Goal: Find specific page/section: Find specific page/section

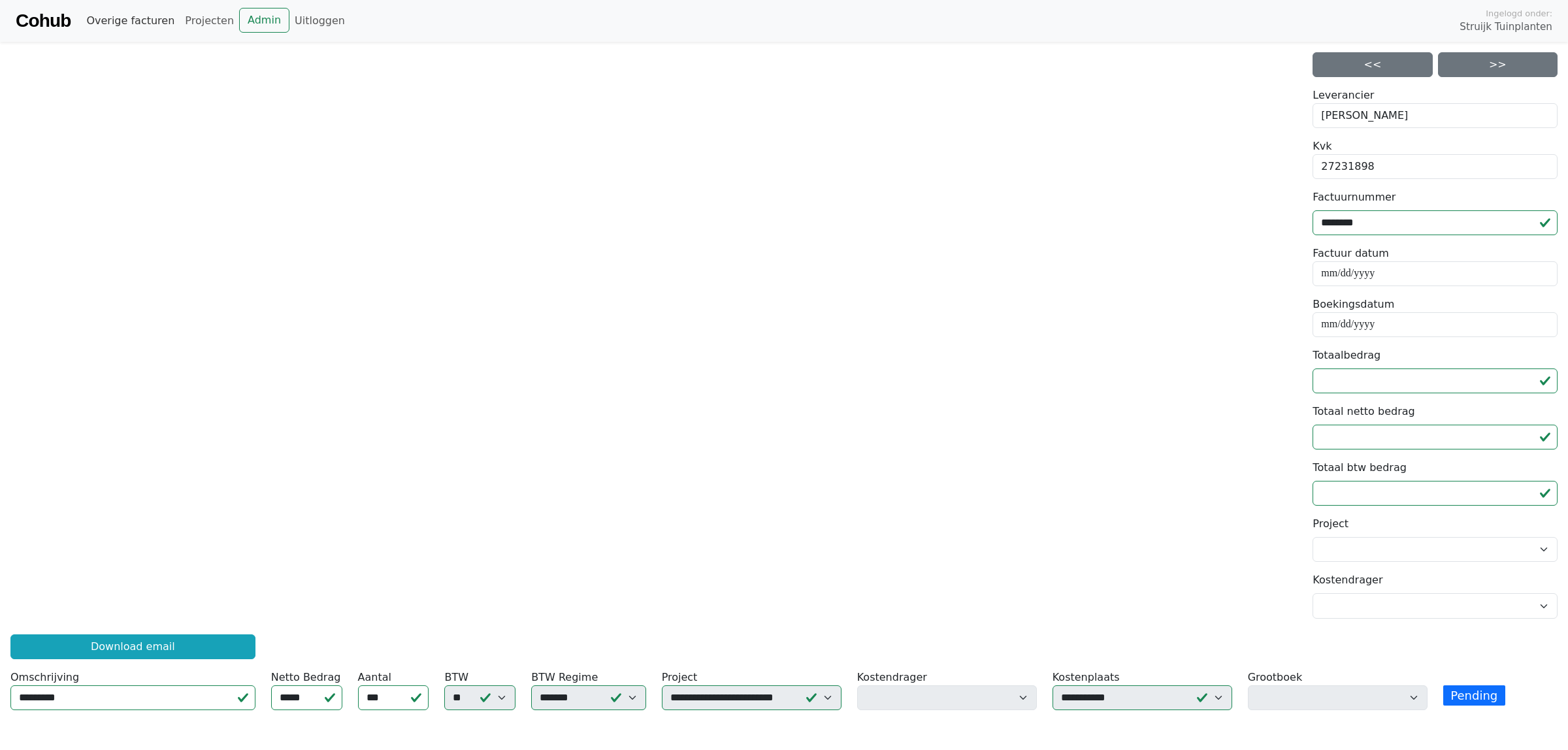
click at [129, 20] on link "Overige facturen" at bounding box center [130, 20] width 99 height 26
click at [144, 23] on link "Overige facturen" at bounding box center [130, 20] width 99 height 26
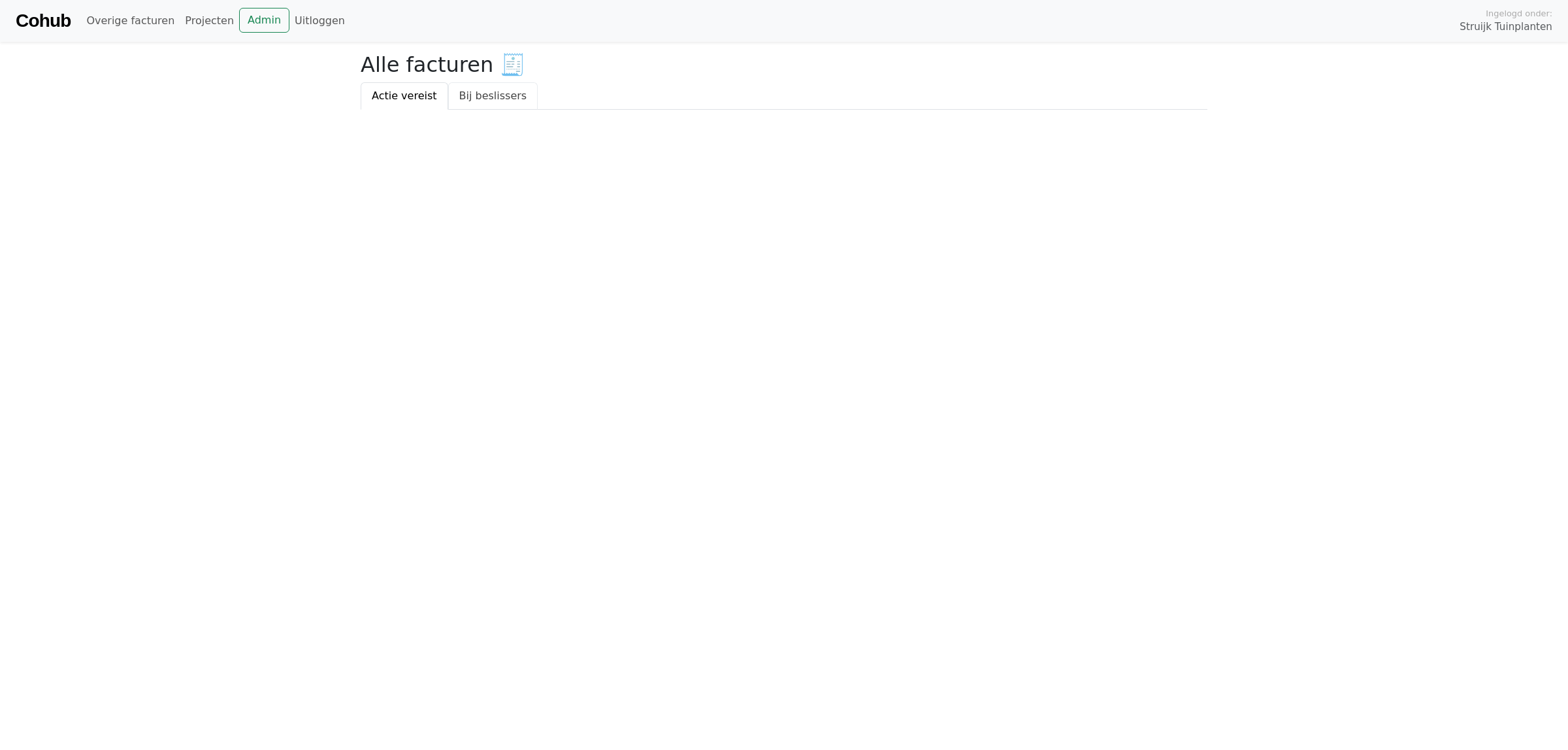
click at [480, 92] on link "Bij beslissers" at bounding box center [493, 96] width 90 height 27
click at [399, 95] on link "Actie vereist" at bounding box center [405, 96] width 87 height 27
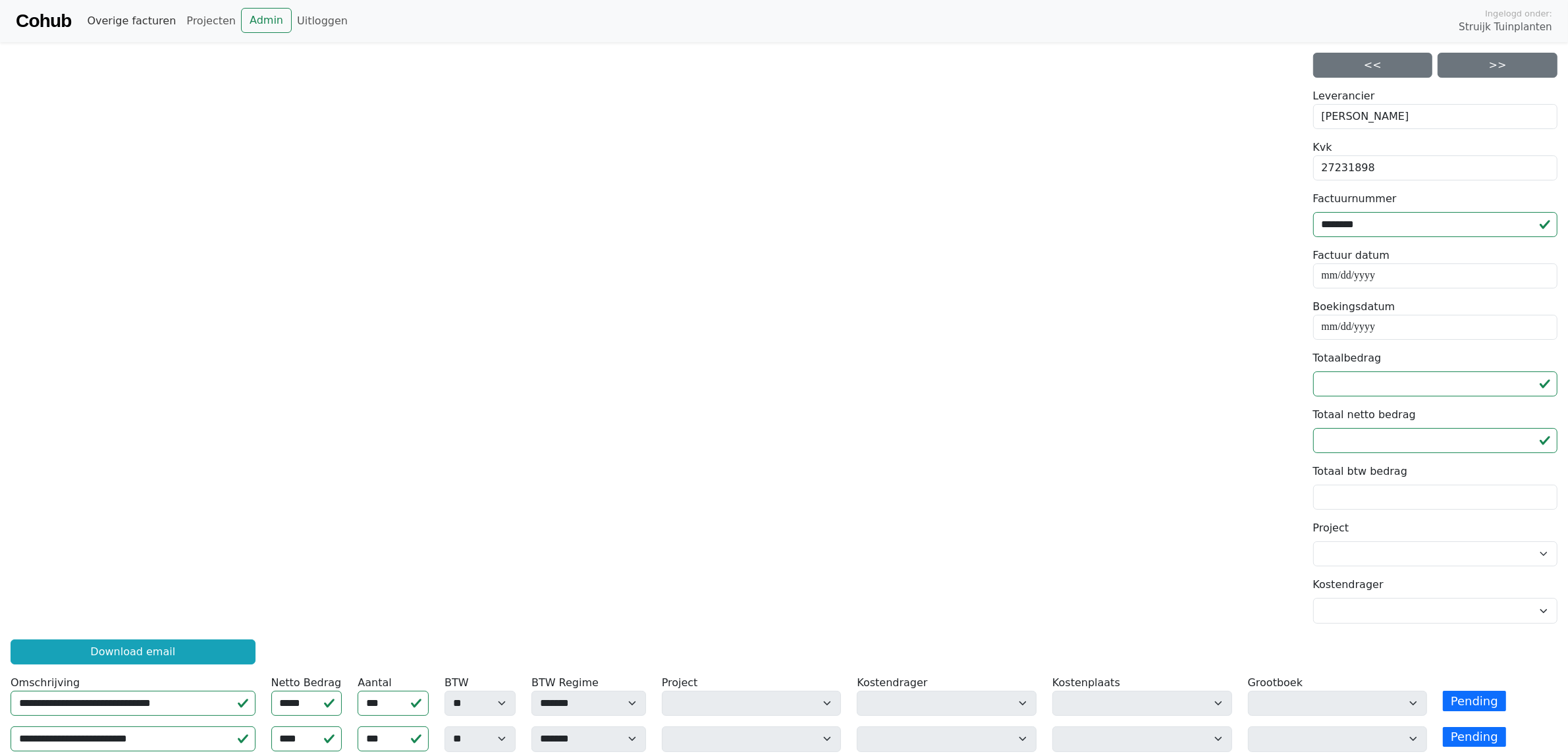
click at [139, 31] on link "Overige facturen" at bounding box center [131, 21] width 99 height 26
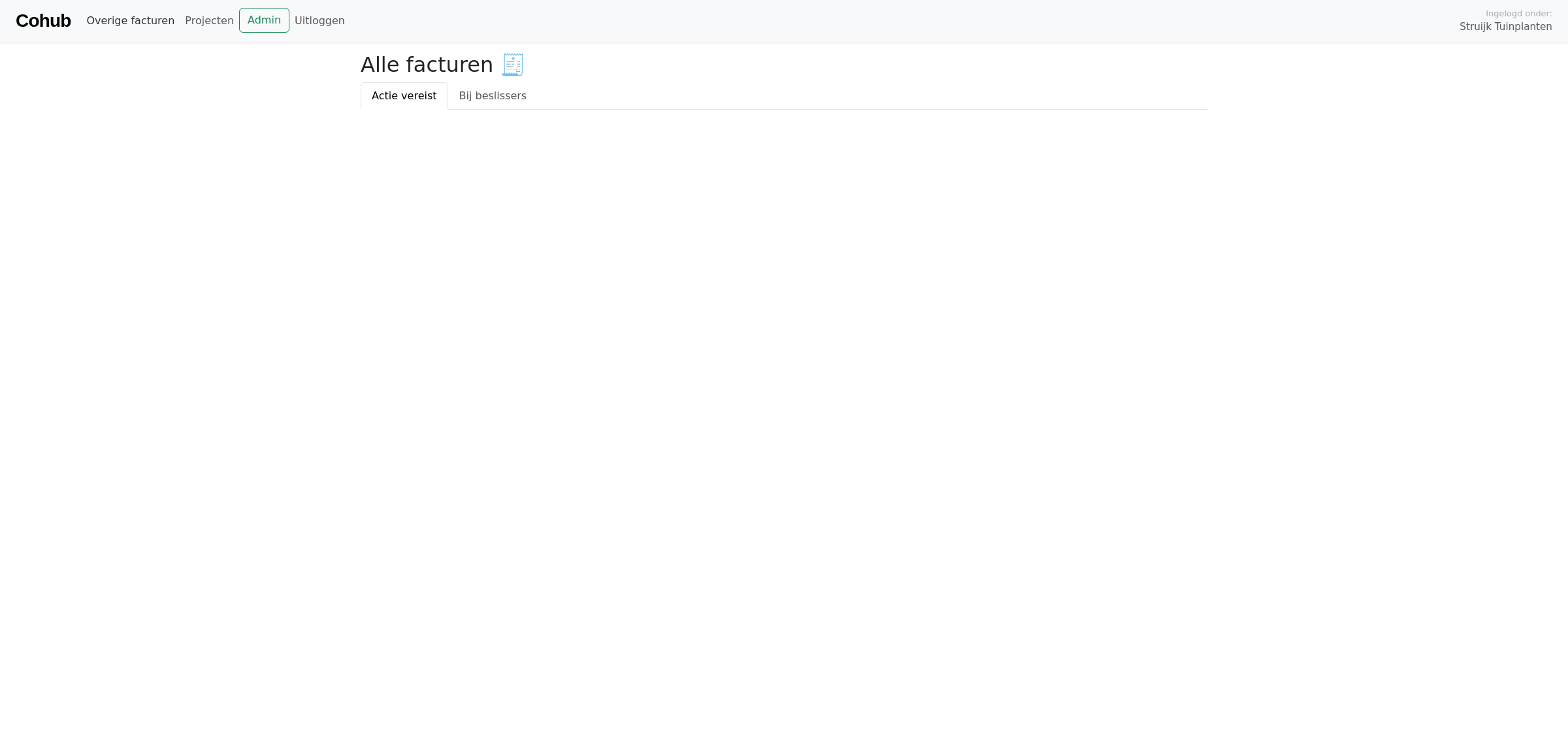
click at [122, 23] on link "Overige facturen" at bounding box center [130, 20] width 99 height 26
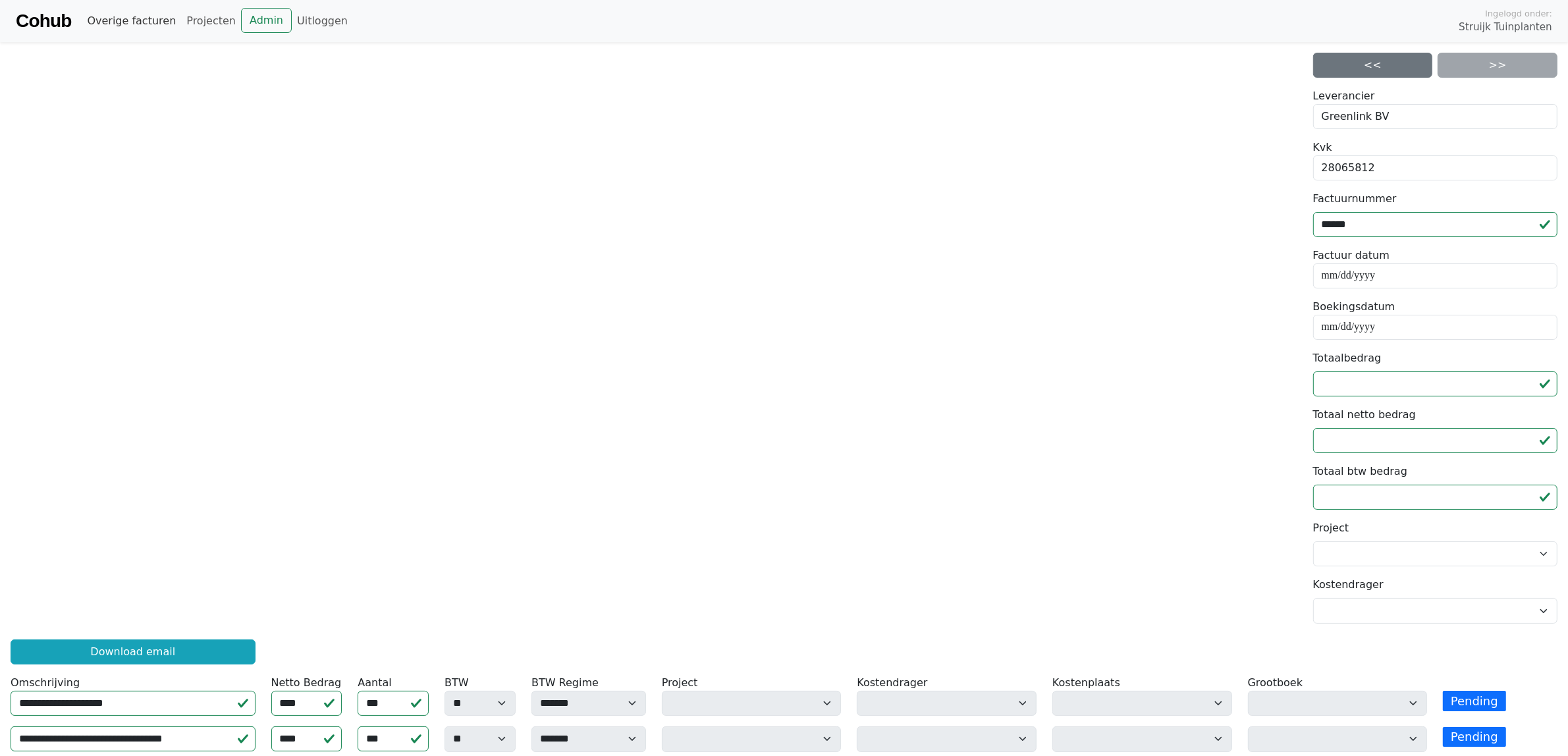
click at [140, 21] on link "Overige facturen" at bounding box center [131, 21] width 99 height 26
